Goal: Task Accomplishment & Management: Use online tool/utility

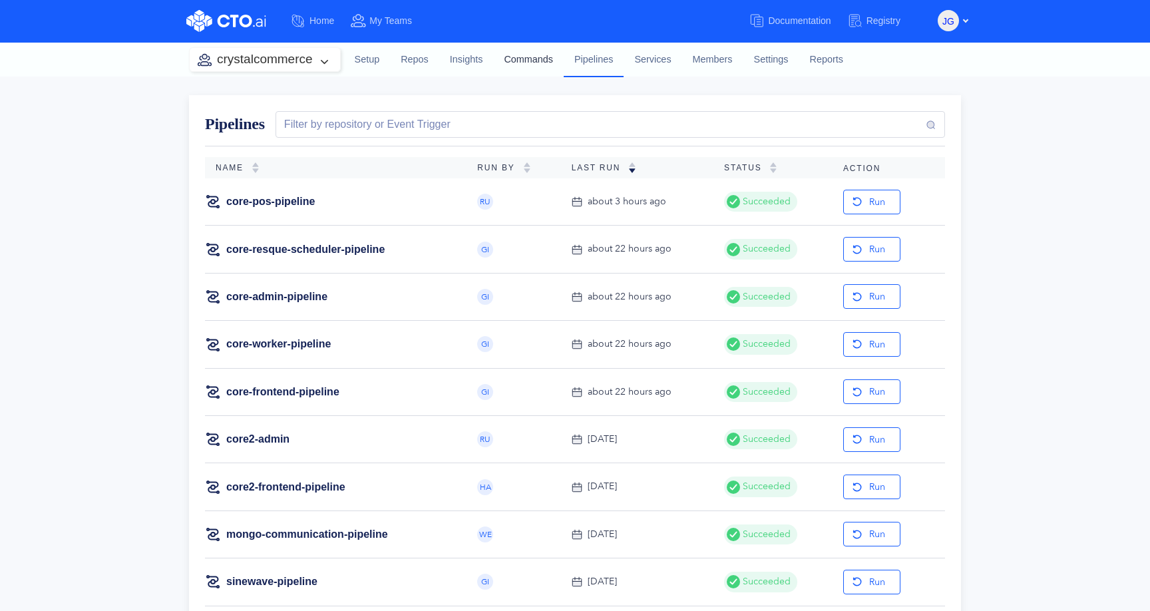
click at [522, 58] on link "Commands" at bounding box center [528, 60] width 71 height 36
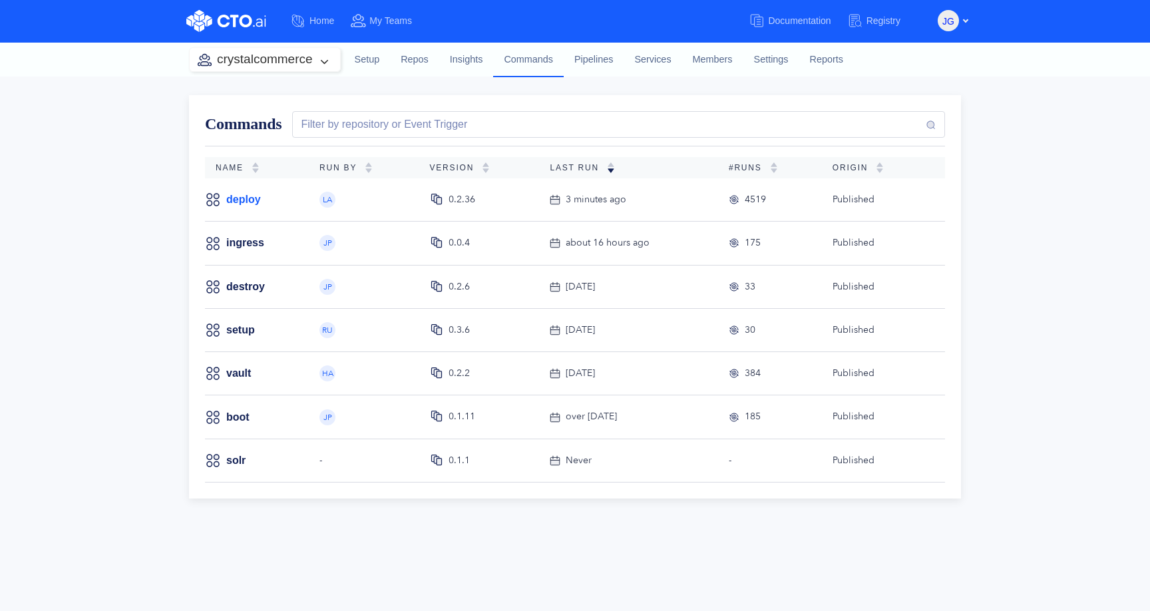
click at [239, 200] on link "deploy" at bounding box center [243, 199] width 35 height 15
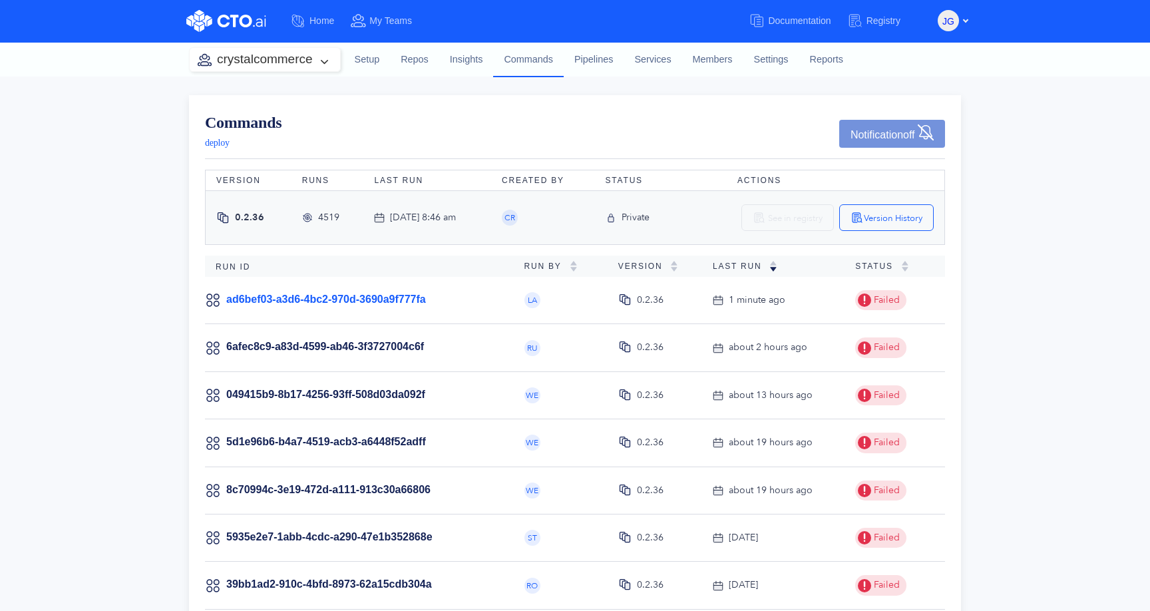
click at [391, 295] on link "ad6bef03-a3d6-4bc2-970d-3690a9f777fa" at bounding box center [326, 298] width 200 height 11
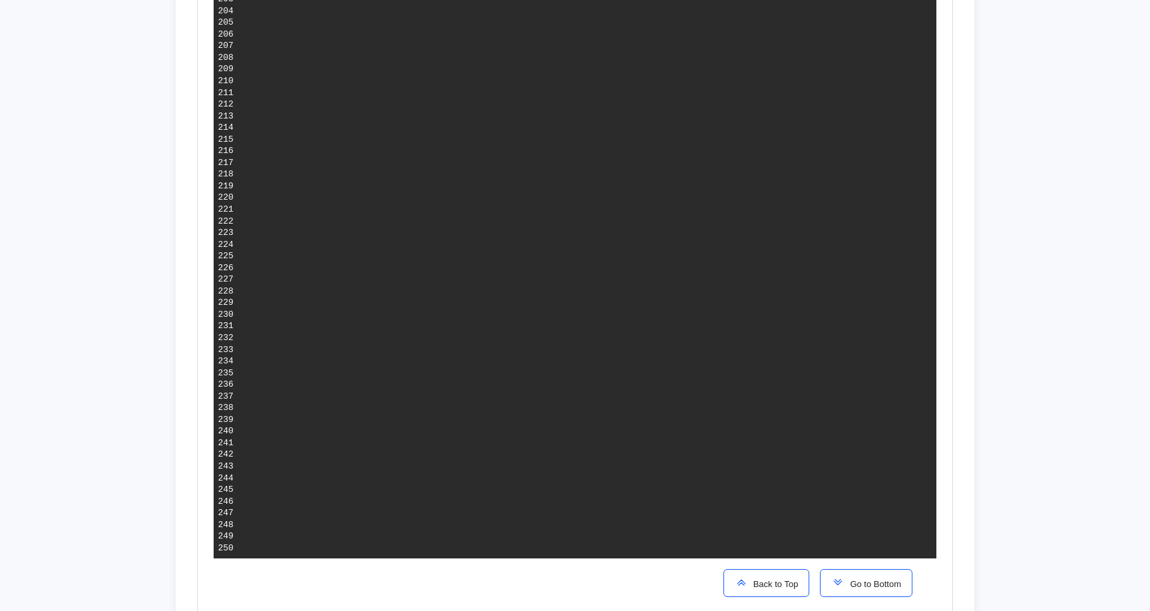
scroll to position [3011, 0]
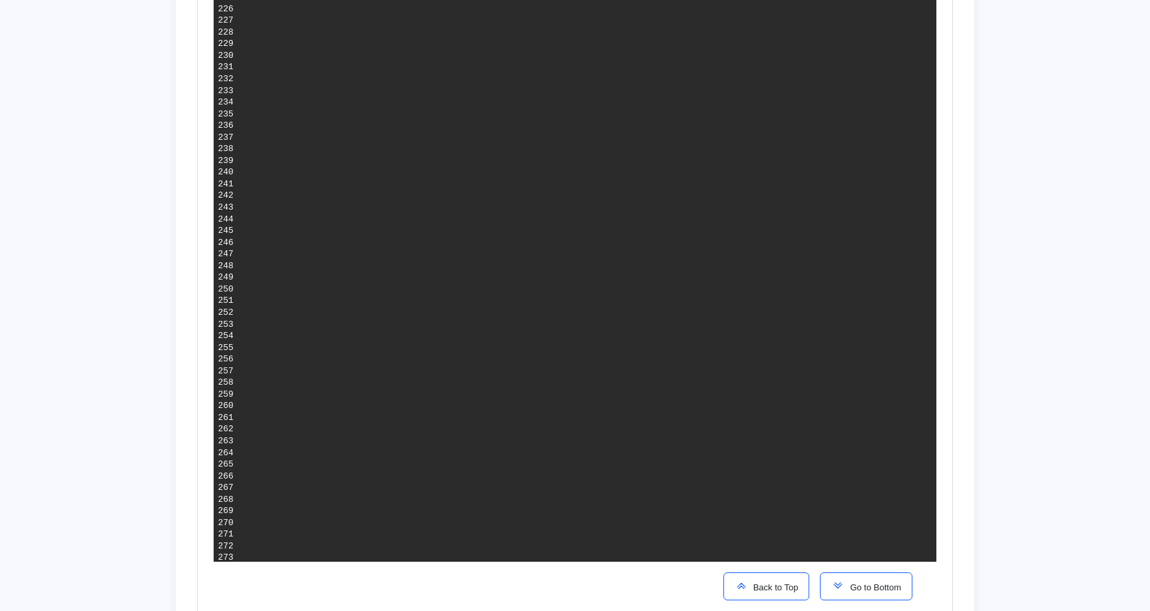
click at [861, 587] on span "Go to Bottom" at bounding box center [872, 587] width 57 height 10
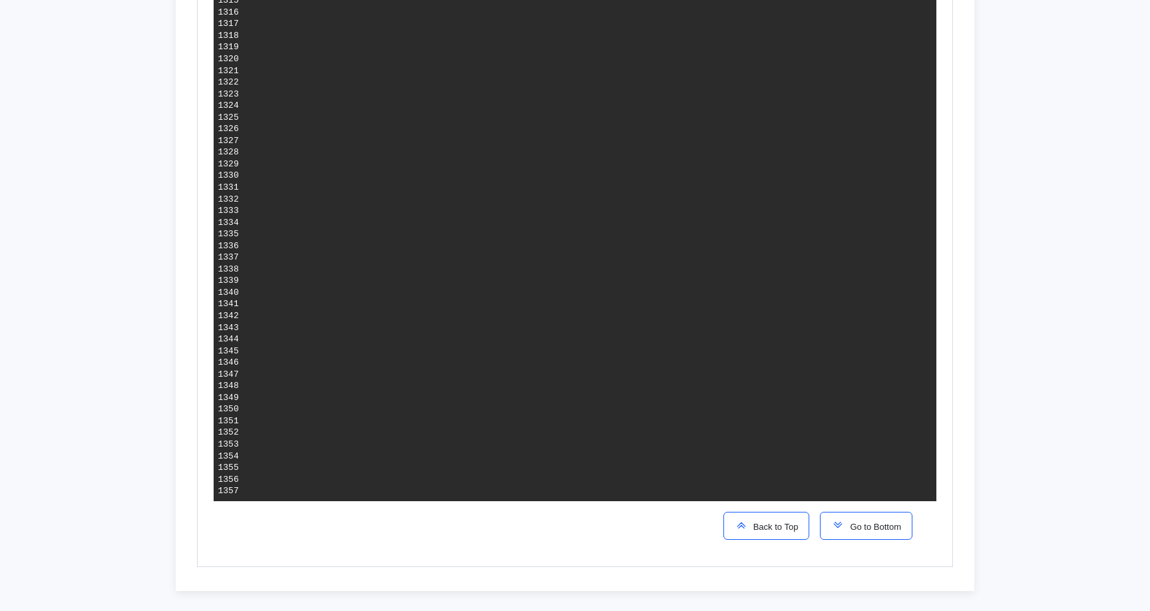
scroll to position [10097, 0]
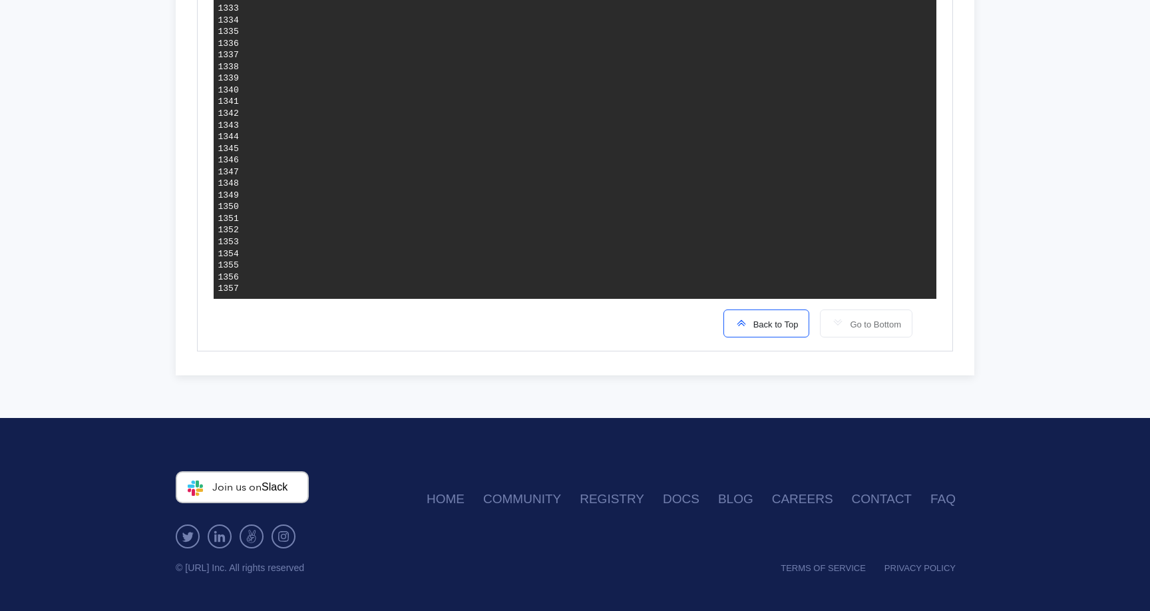
drag, startPoint x: 248, startPoint y: 265, endPoint x: 872, endPoint y: 268, distance: 624.0
copy span "Failure: ./node_modules/.bin/cdktf deploy --ignore-missing-stack-dependencies -…"
